Goal: Transaction & Acquisition: Download file/media

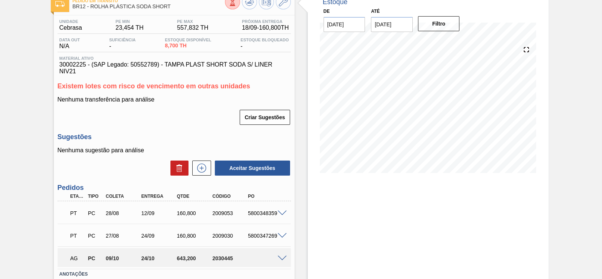
scroll to position [100, 0]
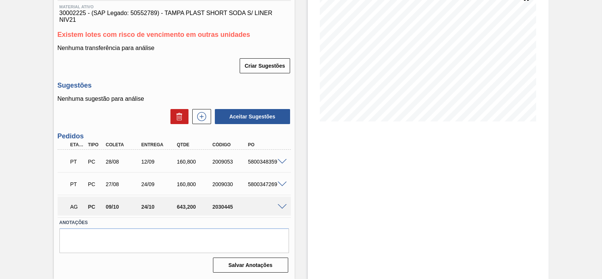
click at [277, 204] on div at bounding box center [283, 207] width 15 height 6
click at [283, 207] on span at bounding box center [282, 207] width 9 height 6
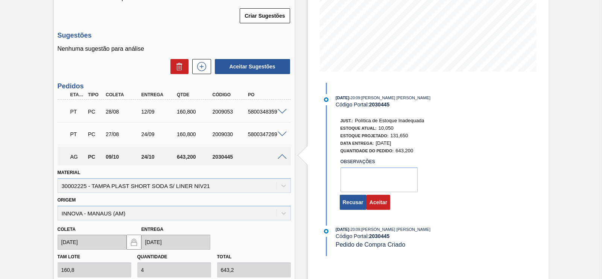
scroll to position [241, 0]
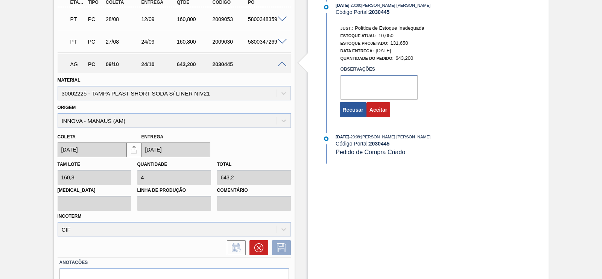
click at [347, 87] on textarea at bounding box center [379, 87] width 77 height 25
click at [373, 100] on textarea "ok" at bounding box center [379, 87] width 77 height 25
type textarea "ok"
click at [381, 111] on button "Aceitar" at bounding box center [379, 109] width 24 height 15
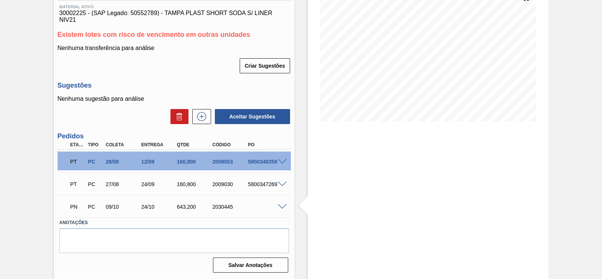
scroll to position [100, 0]
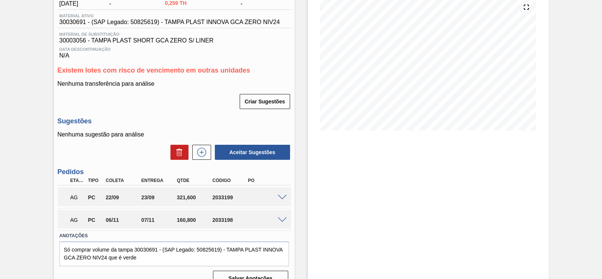
scroll to position [105, 0]
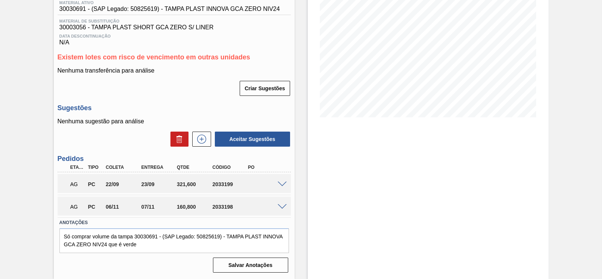
click at [286, 184] on span at bounding box center [282, 185] width 9 height 6
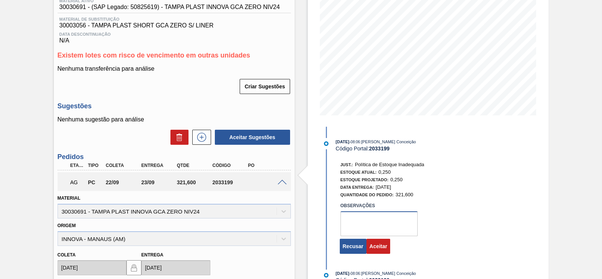
click at [399, 227] on textarea at bounding box center [379, 224] width 77 height 25
type textarea "ok"
click at [386, 251] on button "Aceitar" at bounding box center [379, 246] width 24 height 15
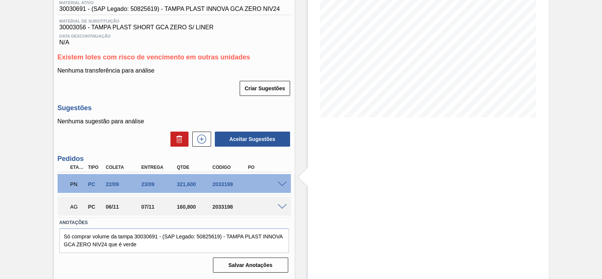
click at [280, 204] on span at bounding box center [282, 207] width 9 height 6
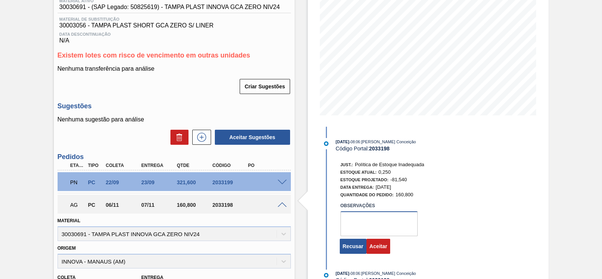
drag, startPoint x: 357, startPoint y: 227, endPoint x: 312, endPoint y: 197, distance: 53.8
click at [357, 227] on textarea at bounding box center [379, 224] width 77 height 25
type textarea "ok"
click at [381, 253] on button "Aceitar" at bounding box center [379, 246] width 24 height 15
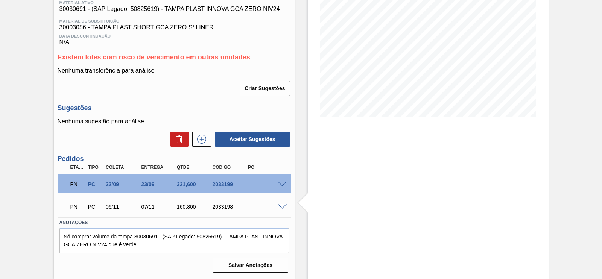
click at [375, 166] on div "Estoque De 18/09/2025 Até 02/10/2025 Filtro" at bounding box center [428, 107] width 241 height 344
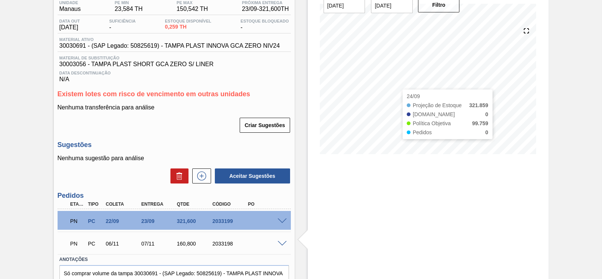
scroll to position [0, 0]
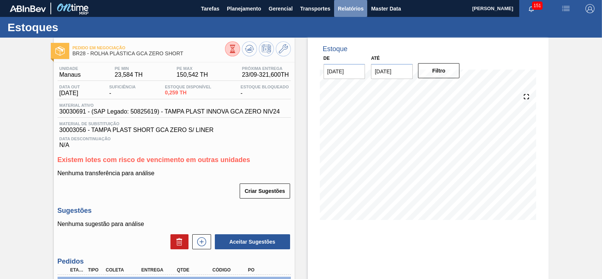
click at [345, 14] on button "Relatórios" at bounding box center [350, 8] width 33 height 17
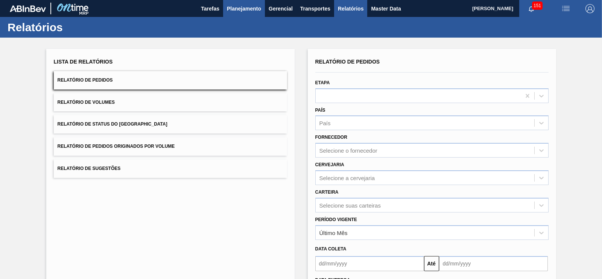
click at [235, 3] on button "Planejamento" at bounding box center [244, 8] width 42 height 17
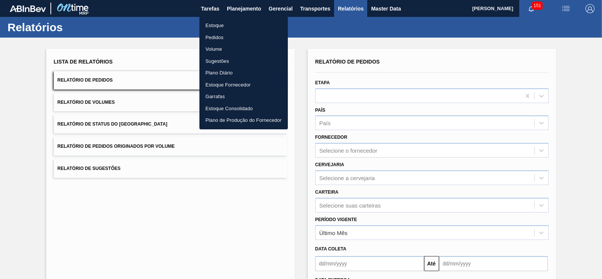
click at [214, 23] on li "Estoque" at bounding box center [243, 26] width 88 height 12
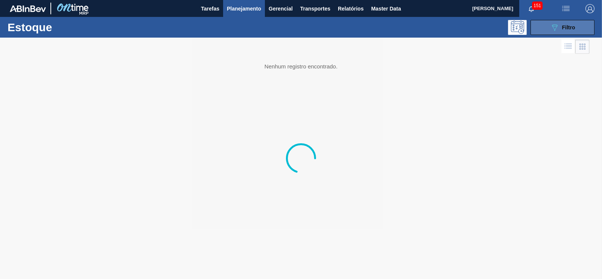
click at [550, 26] on icon "089F7B8B-B2A5-4AFE-B5C0-19BA573D28AC" at bounding box center [554, 27] width 9 height 9
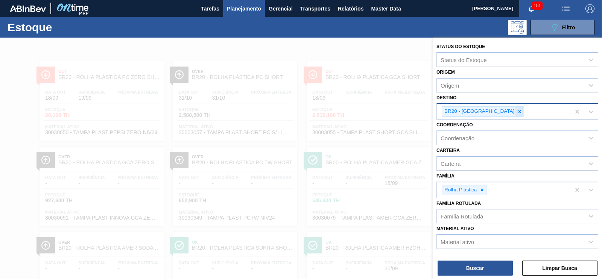
click at [517, 112] on icon at bounding box center [519, 111] width 5 height 5
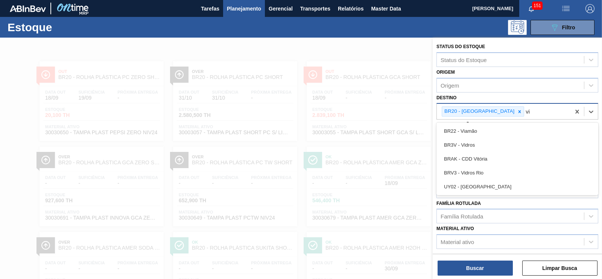
type input "v"
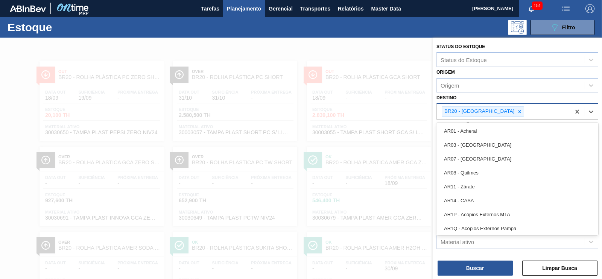
click at [517, 112] on icon at bounding box center [519, 111] width 5 height 5
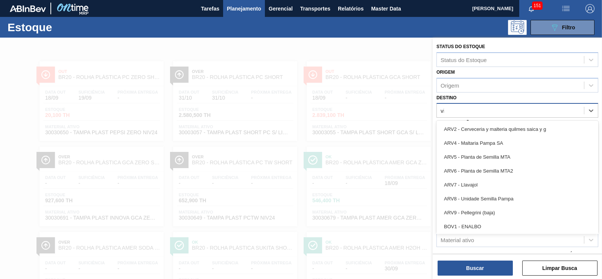
type input "via"
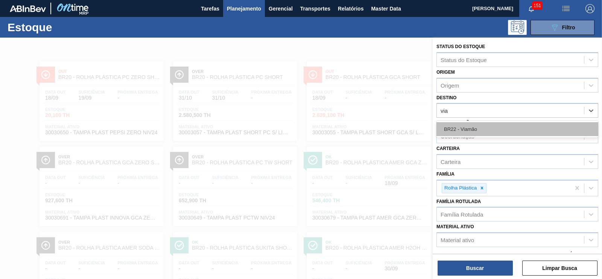
click at [483, 125] on div "BR22 - Viamão" at bounding box center [518, 129] width 162 height 14
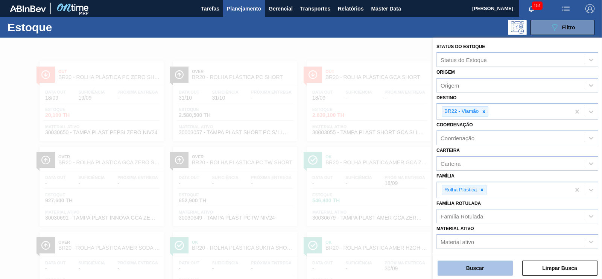
click at [496, 268] on button "Buscar" at bounding box center [475, 268] width 75 height 15
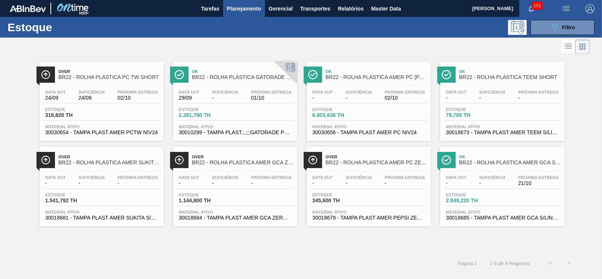
click at [131, 80] on div "Over BR22 - ROLHA PLÁSTICA PC TW SHORT" at bounding box center [109, 74] width 102 height 17
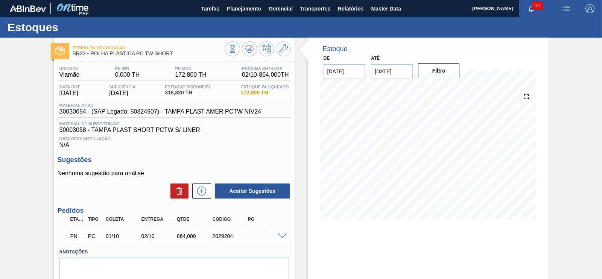
click at [283, 240] on div "PN PC 01/10 02/10 864,000 2029204" at bounding box center [174, 235] width 233 height 19
click at [280, 238] on span at bounding box center [282, 237] width 9 height 6
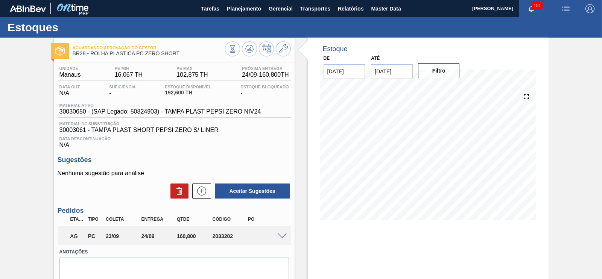
click at [280, 236] on span at bounding box center [282, 237] width 9 height 6
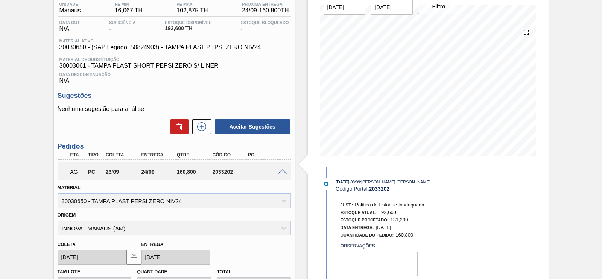
scroll to position [94, 0]
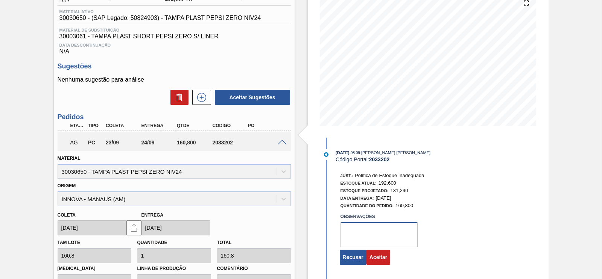
click at [370, 235] on textarea at bounding box center [379, 234] width 77 height 25
type textarea "ok"
click at [385, 260] on button "Aceitar" at bounding box center [379, 257] width 24 height 15
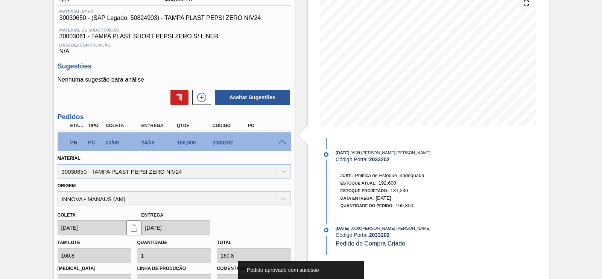
scroll to position [44, 0]
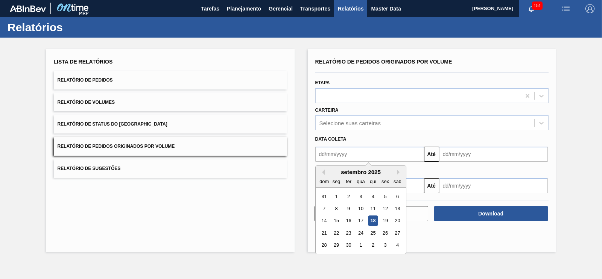
click at [336, 195] on div "1" at bounding box center [336, 197] width 10 height 10
type input "[DATE]"
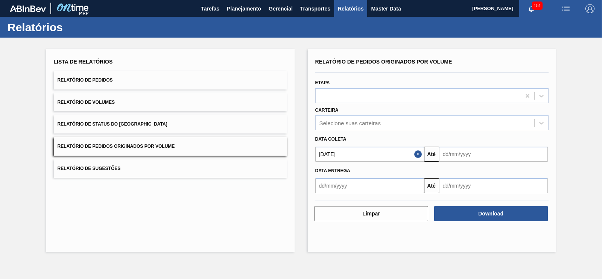
click at [461, 155] on input "text" at bounding box center [493, 154] width 109 height 15
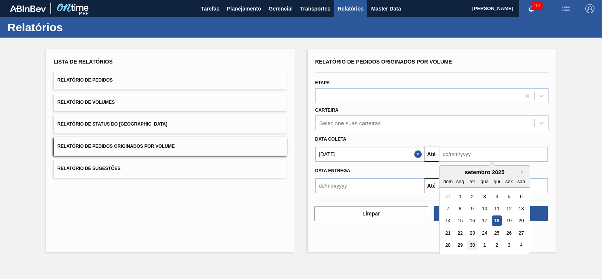
click at [472, 241] on div "30" at bounding box center [472, 246] width 10 height 10
type input "[DATE]"
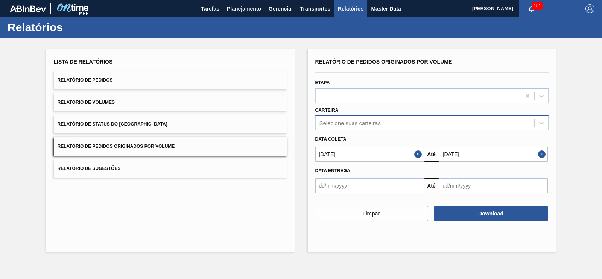
click at [362, 125] on div "Selecione suas carteiras" at bounding box center [350, 123] width 61 height 6
type input "prefor"
click at [362, 139] on div "Preforma" at bounding box center [431, 142] width 233 height 14
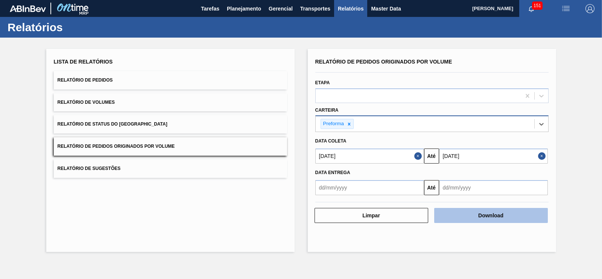
click at [475, 218] on button "Download" at bounding box center [491, 215] width 114 height 15
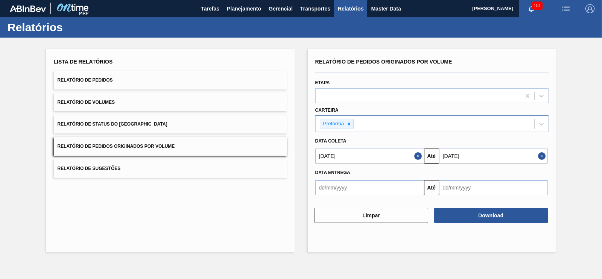
drag, startPoint x: 104, startPoint y: 101, endPoint x: 124, endPoint y: 102, distance: 20.0
click at [105, 102] on span "Relatório de Volumes" at bounding box center [86, 102] width 57 height 5
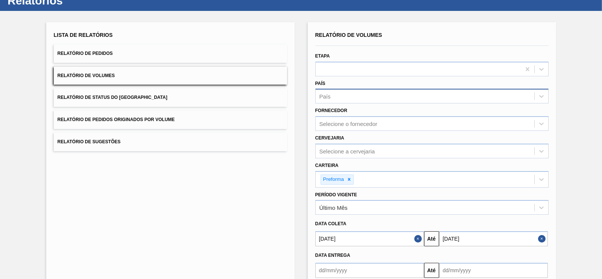
scroll to position [70, 0]
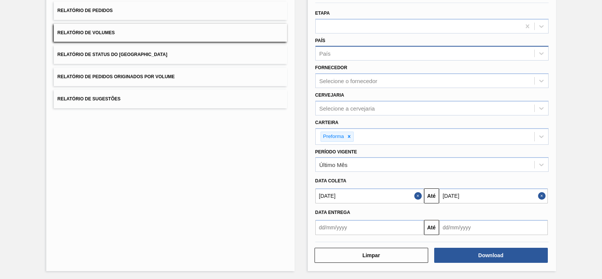
click at [420, 195] on button "Close" at bounding box center [419, 196] width 10 height 15
click at [393, 195] on input "text" at bounding box center [369, 196] width 109 height 15
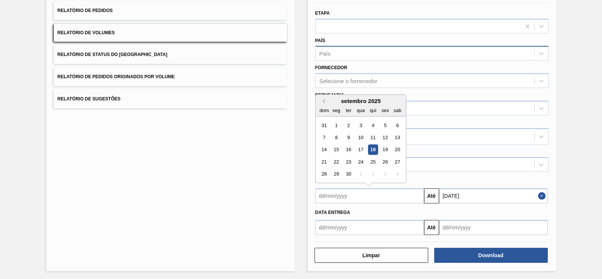
click at [383, 146] on div "19" at bounding box center [385, 150] width 10 height 10
type input "[DATE]"
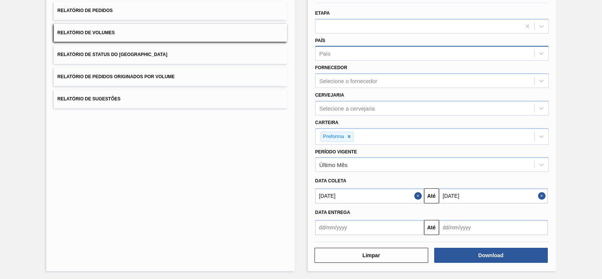
click at [462, 194] on input "[DATE]" at bounding box center [493, 196] width 109 height 15
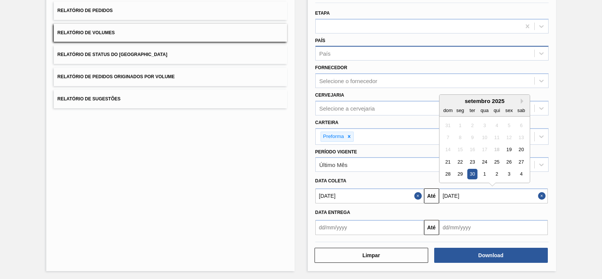
click at [491, 194] on input "[DATE]" at bounding box center [493, 196] width 109 height 15
click at [415, 196] on button "Close" at bounding box center [419, 196] width 10 height 15
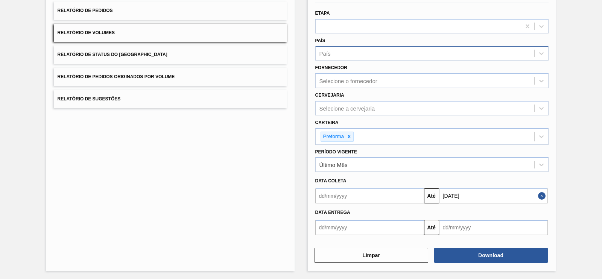
click at [384, 199] on input "text" at bounding box center [369, 196] width 109 height 15
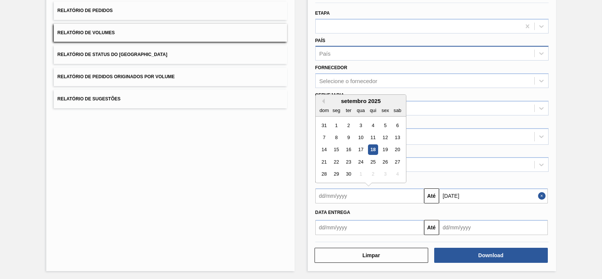
click at [375, 148] on div "18" at bounding box center [373, 150] width 10 height 10
type input "[DATE]"
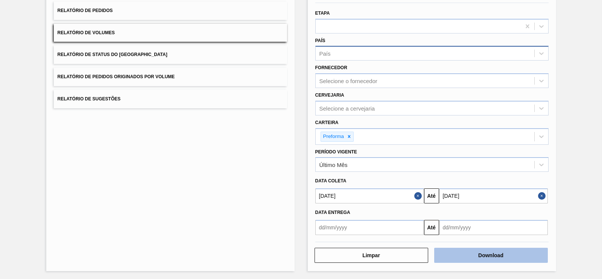
click at [497, 251] on button "Download" at bounding box center [491, 255] width 114 height 15
